Goal: Answer question/provide support: Share knowledge or assist other users

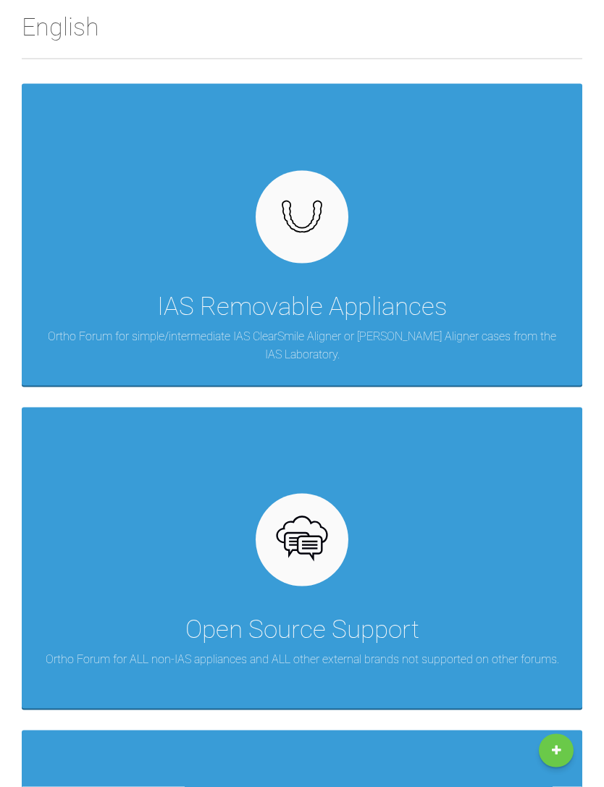
scroll to position [200, 0]
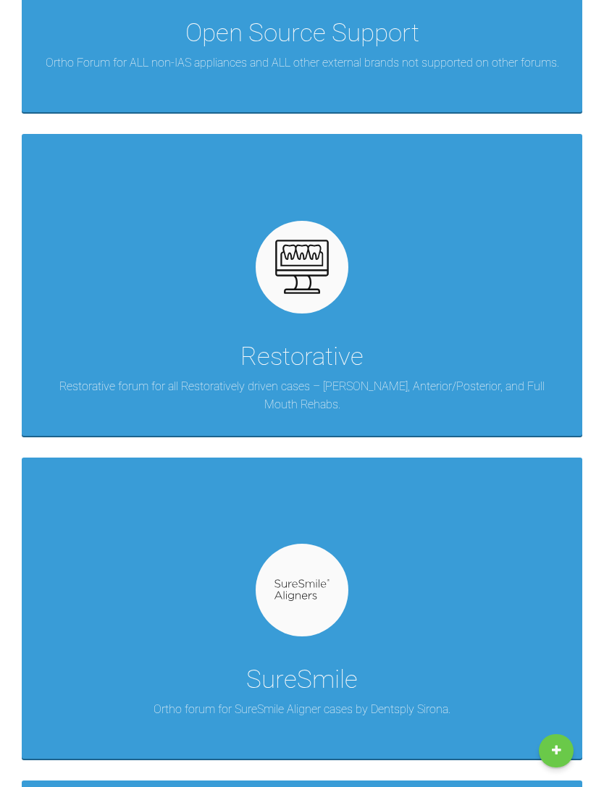
click at [250, 586] on div "SureSmile Ortho forum for SureSmile Aligner cases by Dentsply Sirona." at bounding box center [302, 607] width 560 height 301
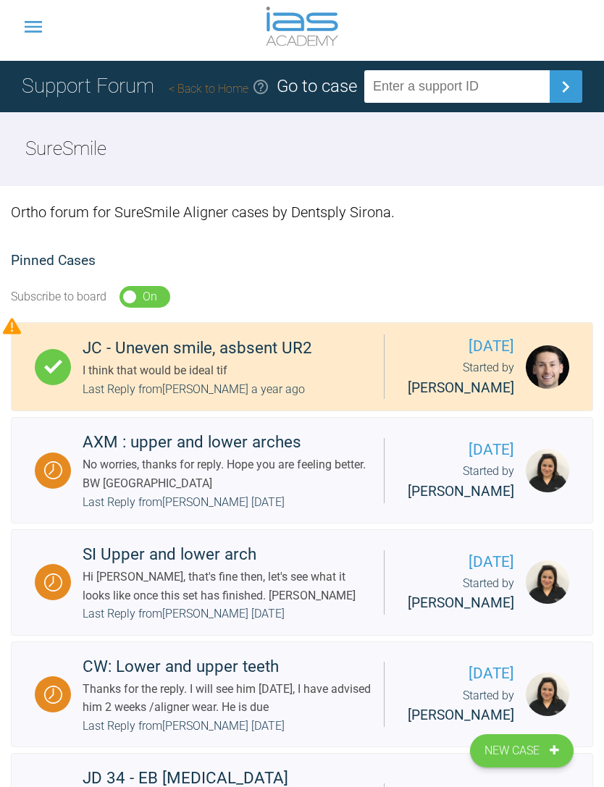
scroll to position [6, 0]
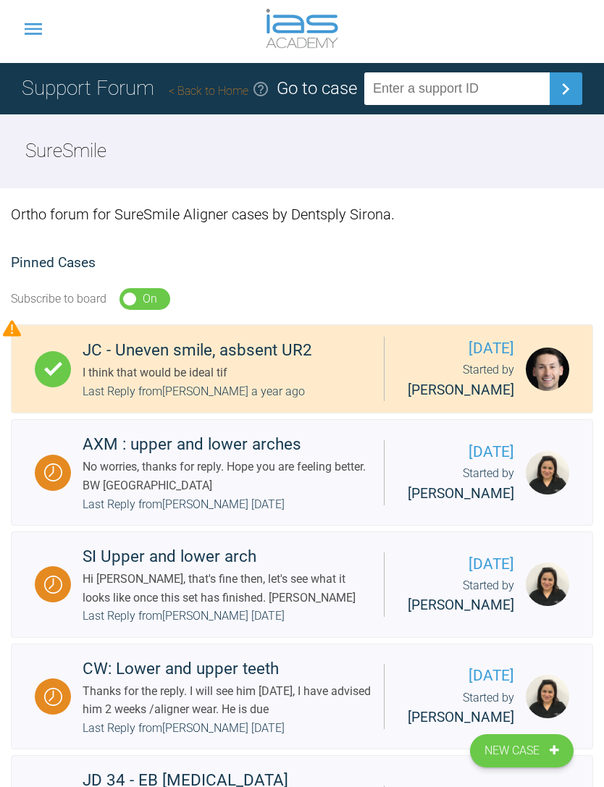
click at [117, 494] on div "No worries, thanks for reply. Hope you are feeling better. BW [GEOGRAPHIC_DATA]" at bounding box center [226, 475] width 289 height 37
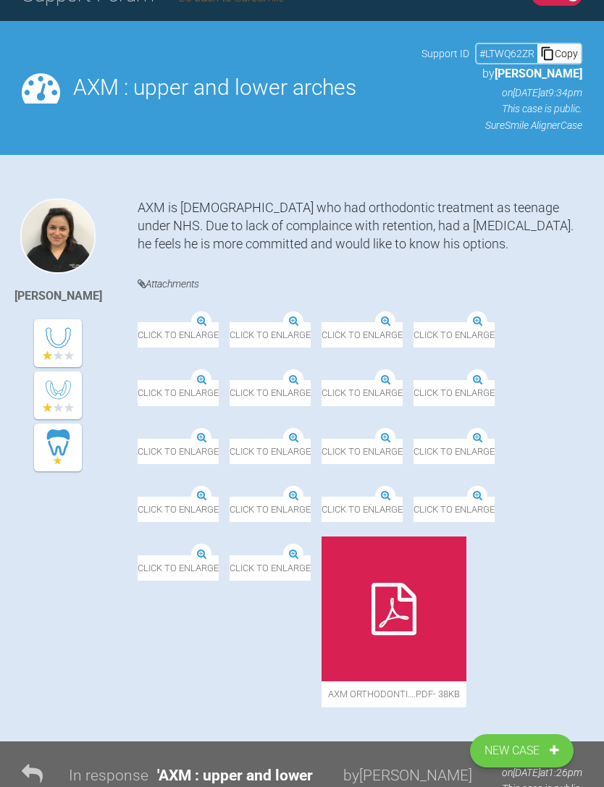
scroll to position [113, 0]
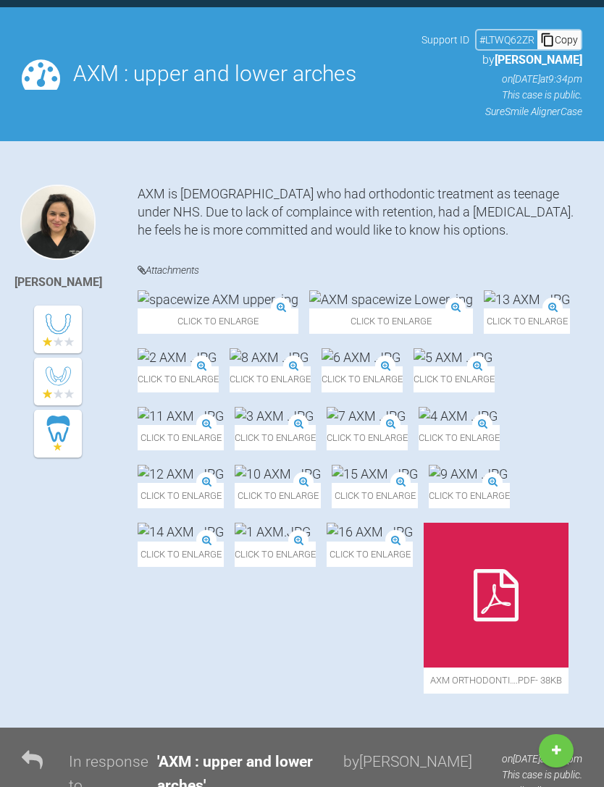
click at [180, 308] on img at bounding box center [217, 299] width 161 height 18
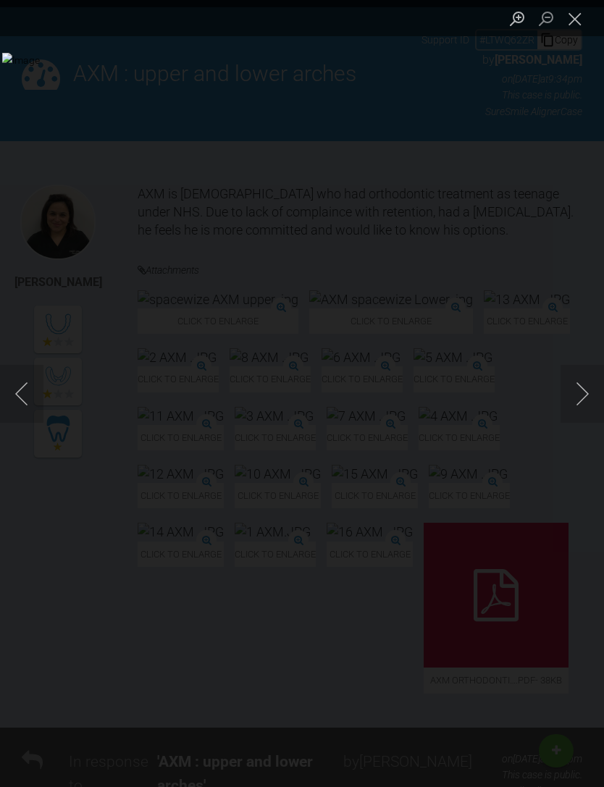
click at [504, 690] on div "Lightbox" at bounding box center [302, 393] width 604 height 787
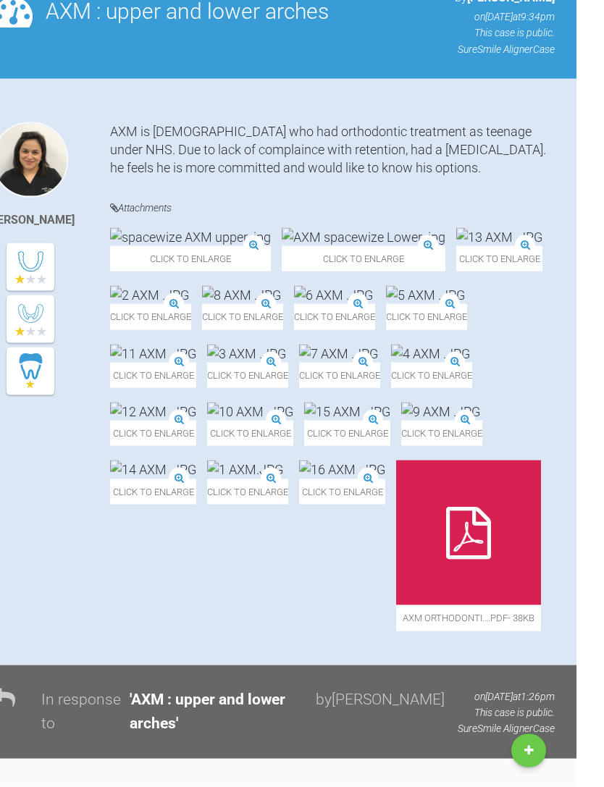
scroll to position [176, 0]
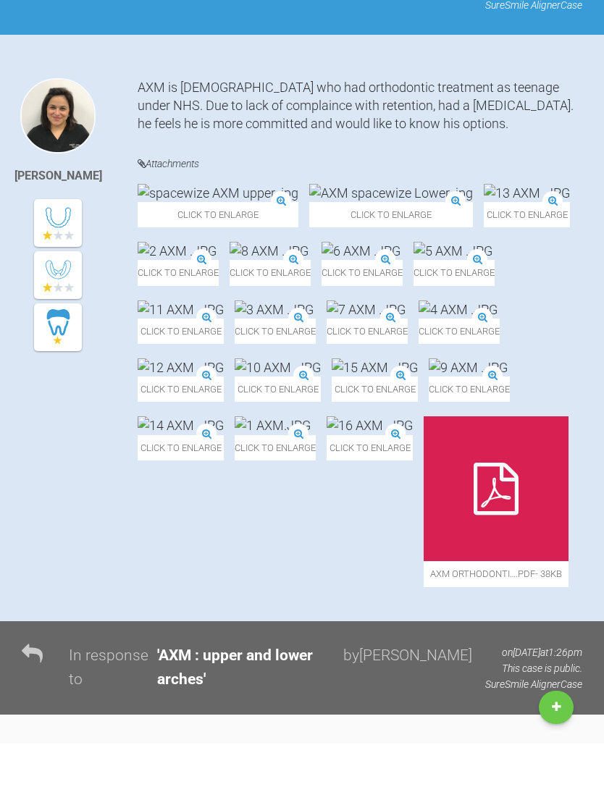
click at [229, 303] on img at bounding box center [268, 294] width 79 height 18
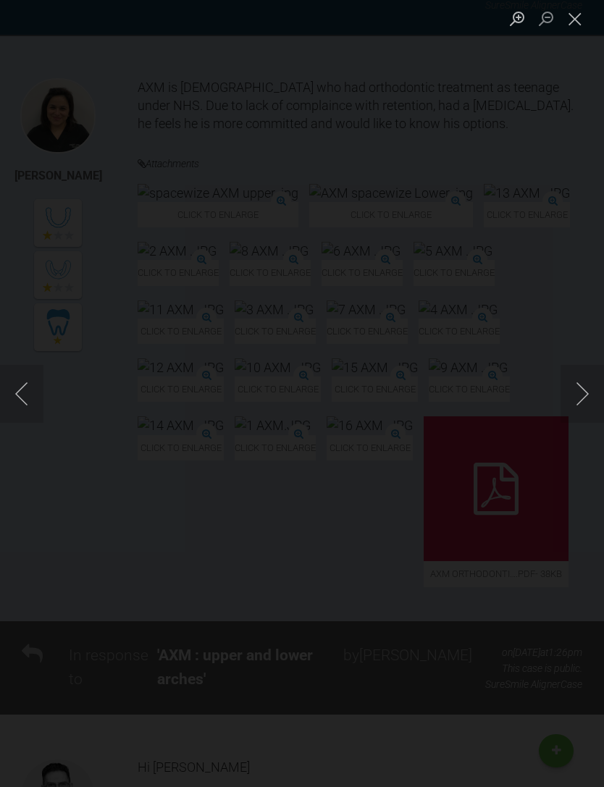
click at [580, 423] on button "Next image" at bounding box center [581, 394] width 43 height 58
click at [574, 423] on button "Next image" at bounding box center [581, 394] width 43 height 58
click at [593, 654] on div "Lightbox" at bounding box center [302, 393] width 604 height 787
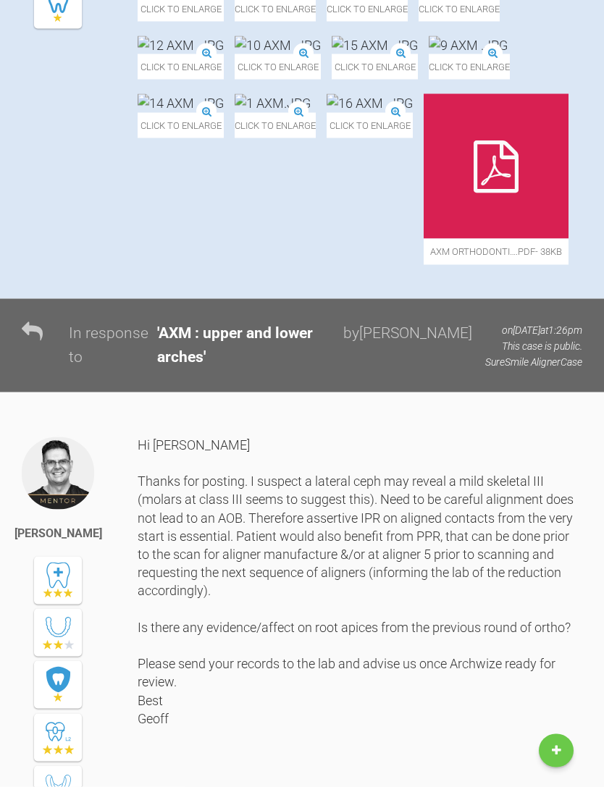
scroll to position [542, 0]
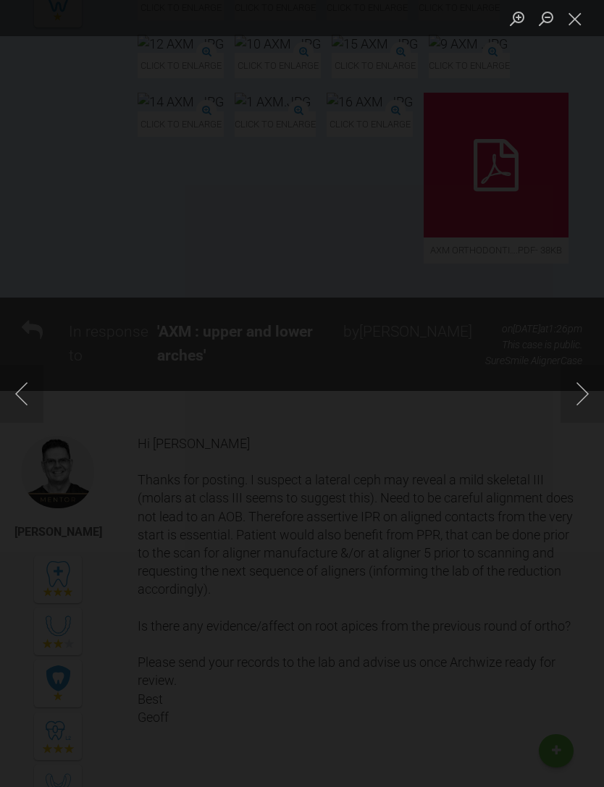
click at [585, 423] on button "Next image" at bounding box center [581, 394] width 43 height 58
click at [586, 423] on button "Next image" at bounding box center [581, 394] width 43 height 58
click at [584, 423] on button "Next image" at bounding box center [581, 394] width 43 height 58
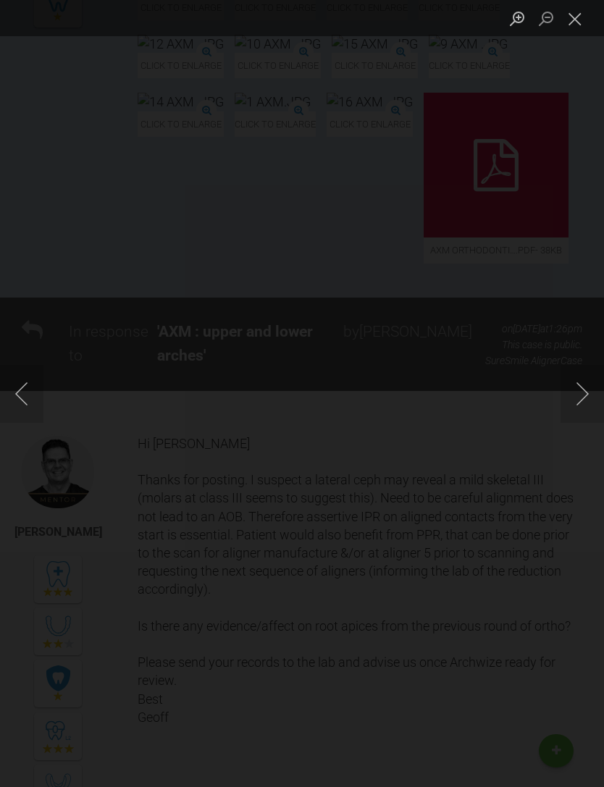
click at [585, 423] on button "Next image" at bounding box center [581, 394] width 43 height 58
click at [581, 420] on button "Next image" at bounding box center [581, 394] width 43 height 58
click at [581, 423] on button "Next image" at bounding box center [581, 394] width 43 height 58
click at [572, 423] on button "Next image" at bounding box center [581, 394] width 43 height 58
click at [26, 172] on div "Lightbox" at bounding box center [302, 393] width 604 height 787
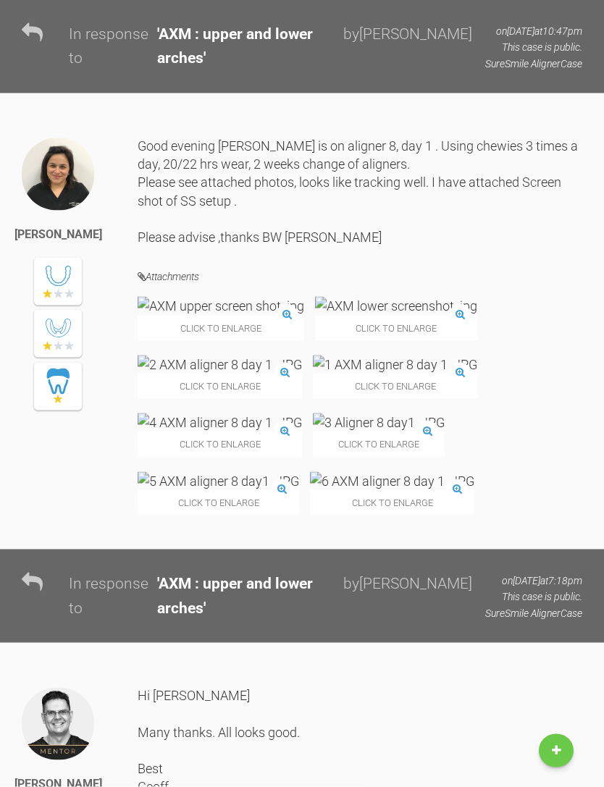
scroll to position [5028, 0]
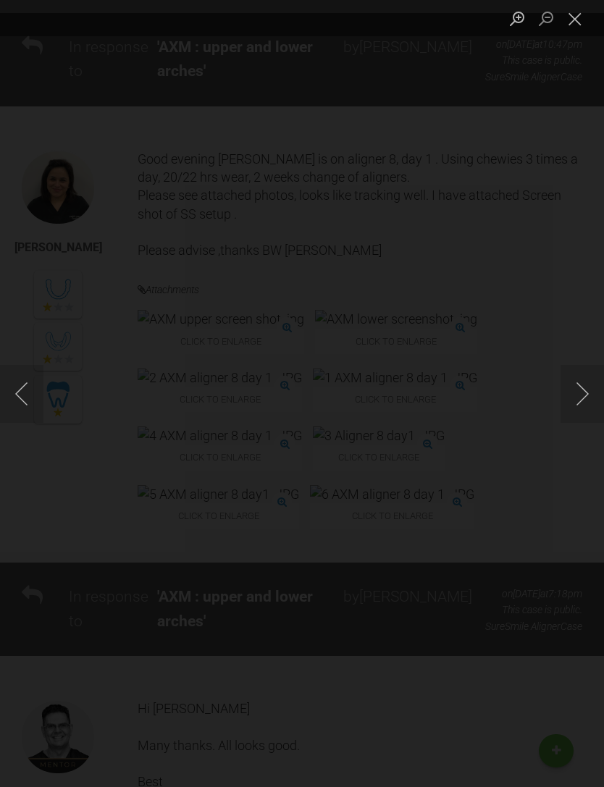
click at [580, 394] on button "Next image" at bounding box center [581, 394] width 43 height 58
click at [583, 407] on button "Next image" at bounding box center [581, 394] width 43 height 58
click at [575, 405] on button "Next image" at bounding box center [581, 394] width 43 height 58
click at [573, 402] on button "Next image" at bounding box center [581, 394] width 43 height 58
click at [578, 397] on button "Next image" at bounding box center [581, 394] width 43 height 58
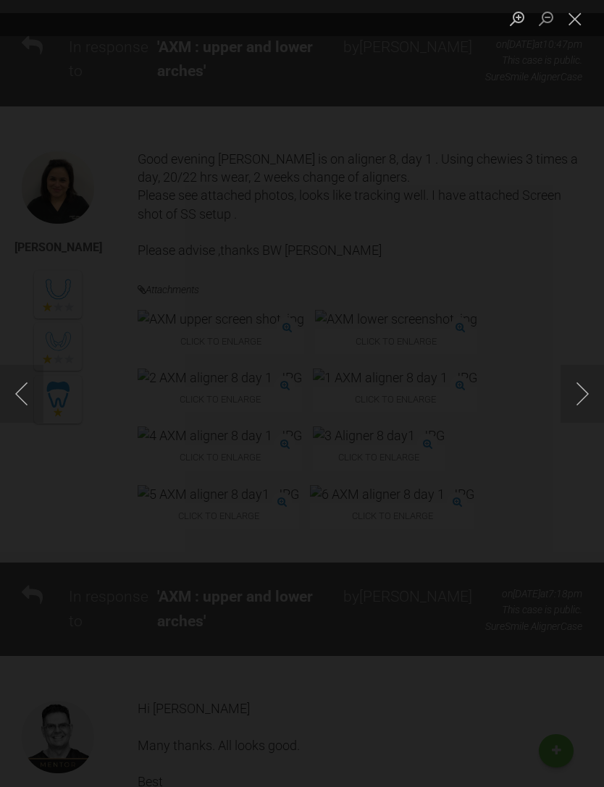
click at [577, 404] on button "Next image" at bounding box center [581, 394] width 43 height 58
click at [582, 398] on button "Next image" at bounding box center [581, 394] width 43 height 58
